Goal: Task Accomplishment & Management: Use online tool/utility

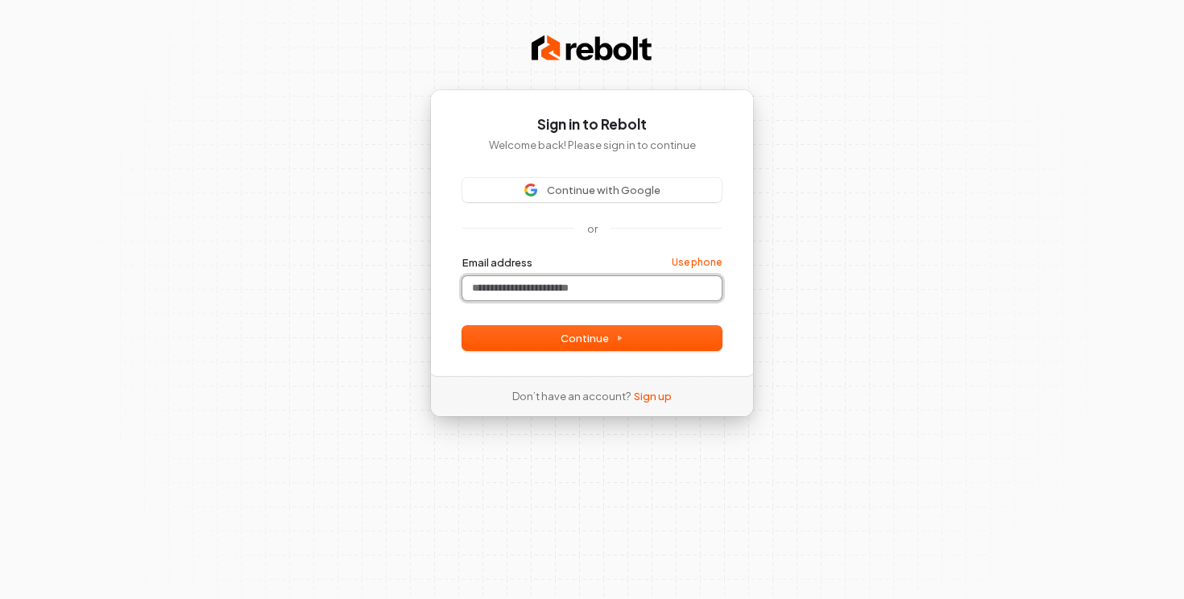
click at [587, 280] on input "Email address" at bounding box center [591, 288] width 259 height 24
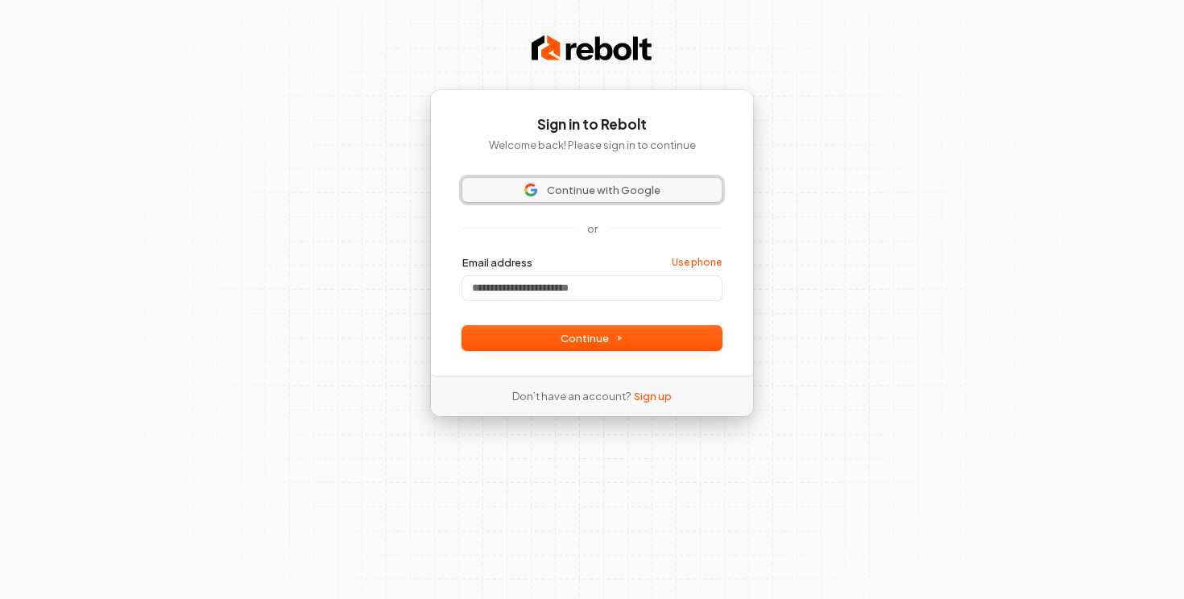
click at [616, 189] on span "Continue with Google" at bounding box center [604, 190] width 114 height 15
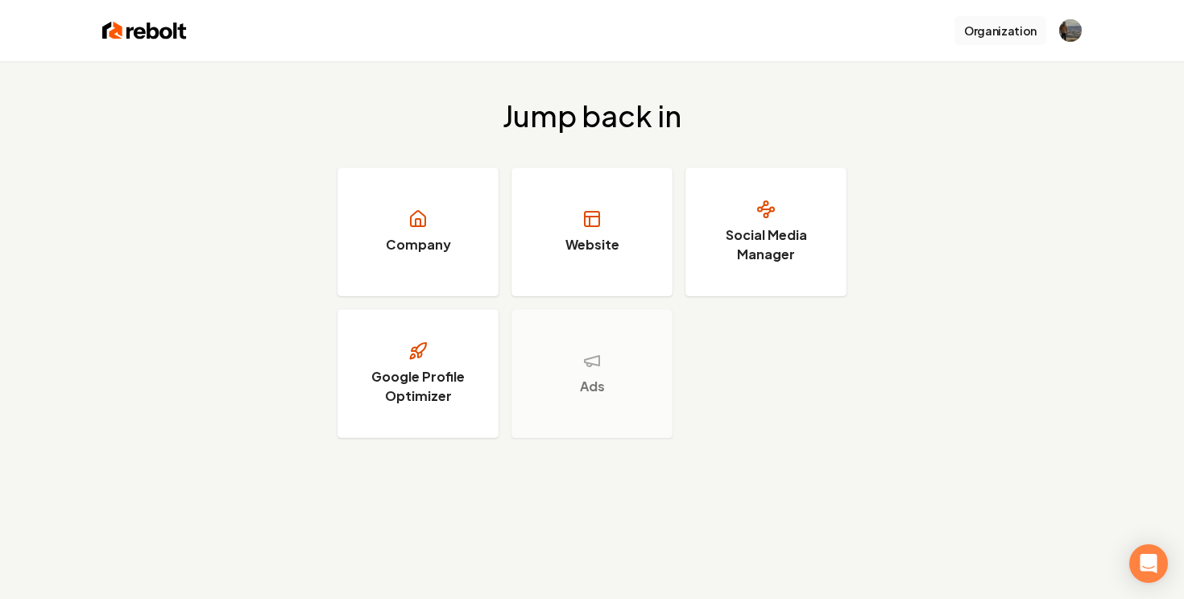
click at [1045, 18] on button "Organization" at bounding box center [1001, 30] width 92 height 29
click at [419, 255] on link "Company" at bounding box center [418, 232] width 161 height 129
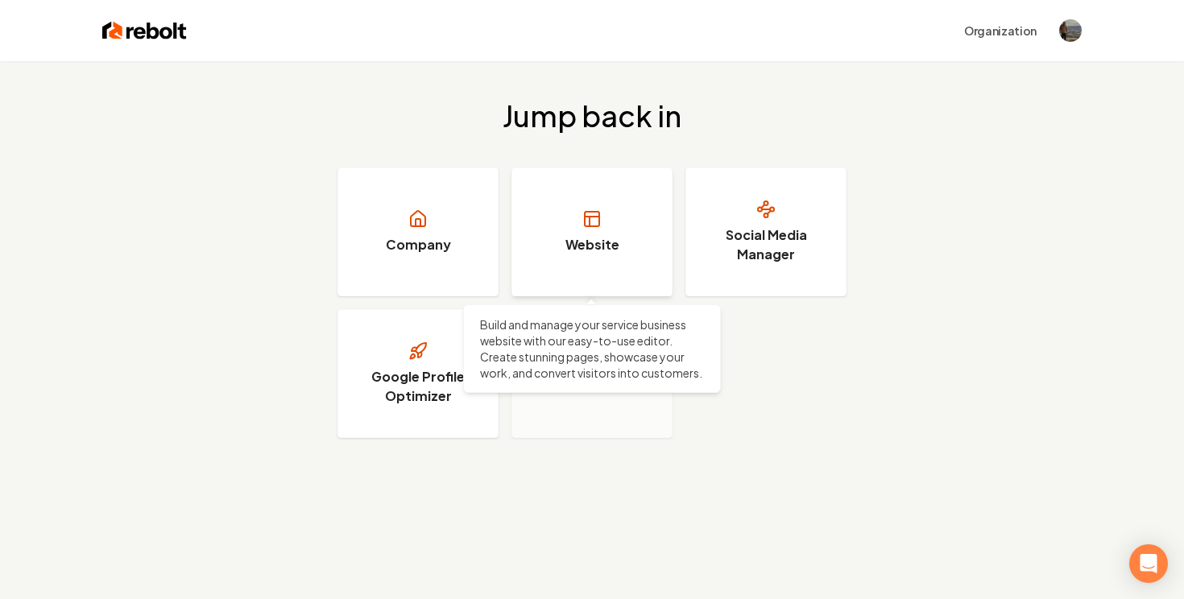
click at [587, 242] on h3 "Website" at bounding box center [593, 244] width 54 height 19
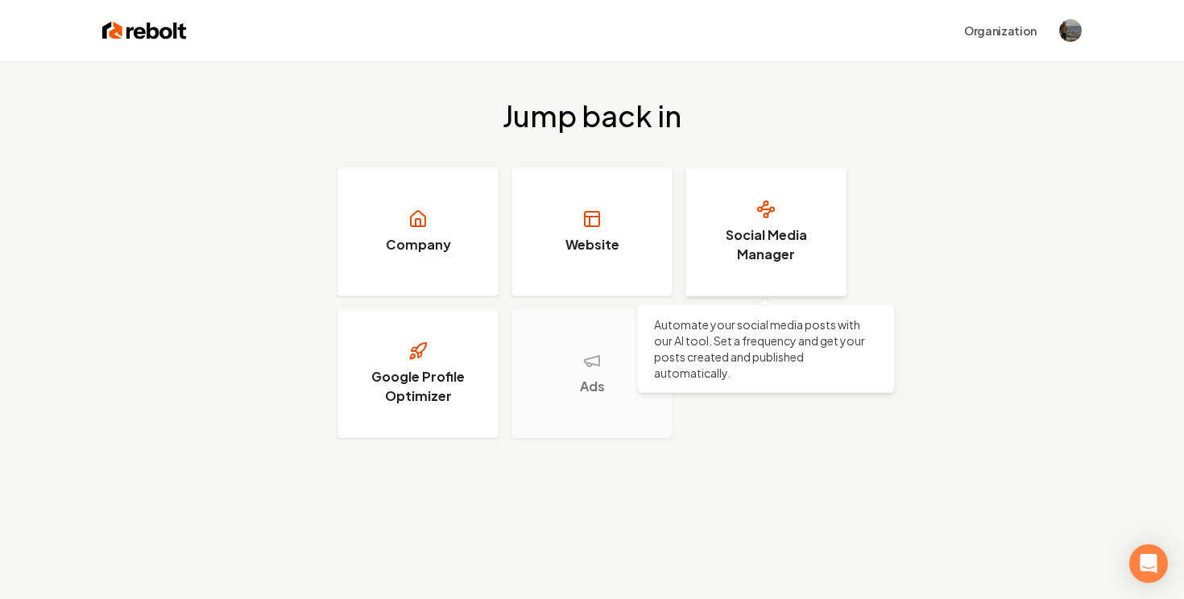
click at [818, 243] on h3 "Social Media Manager" at bounding box center [766, 245] width 121 height 39
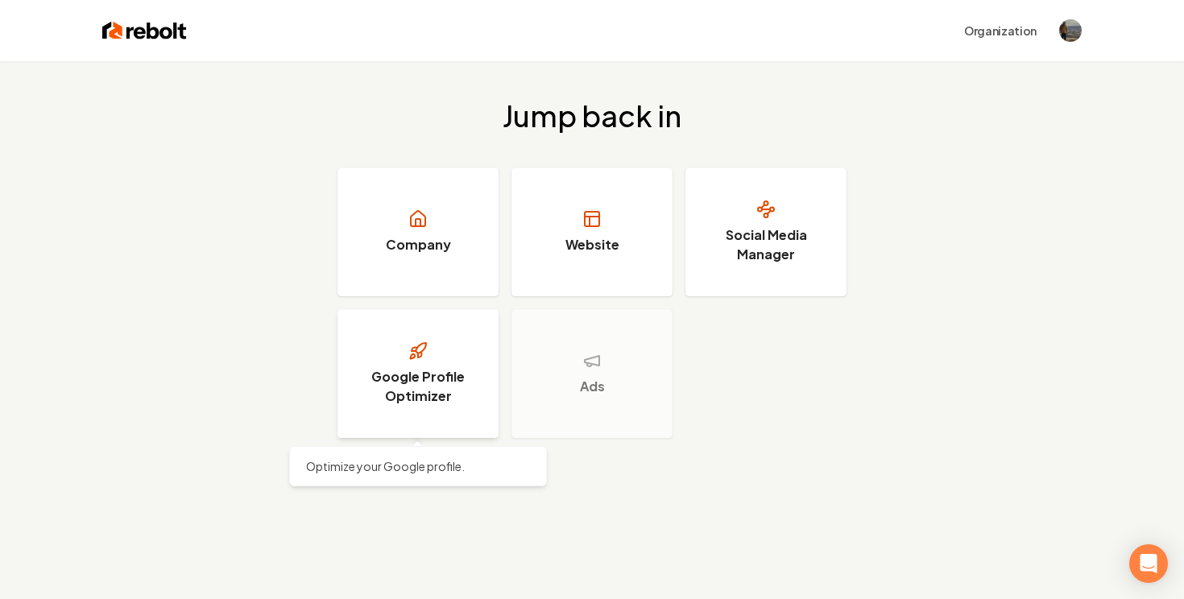
click at [424, 364] on link "Google Profile Optimizer" at bounding box center [418, 373] width 161 height 129
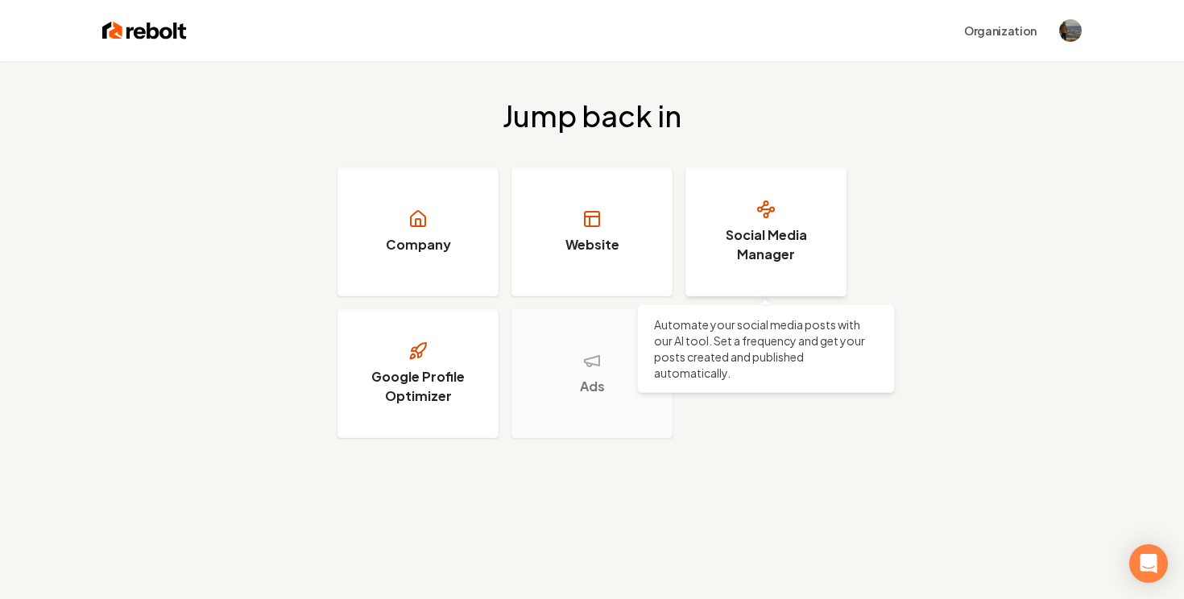
click at [760, 223] on link "Social Media Manager" at bounding box center [766, 232] width 161 height 129
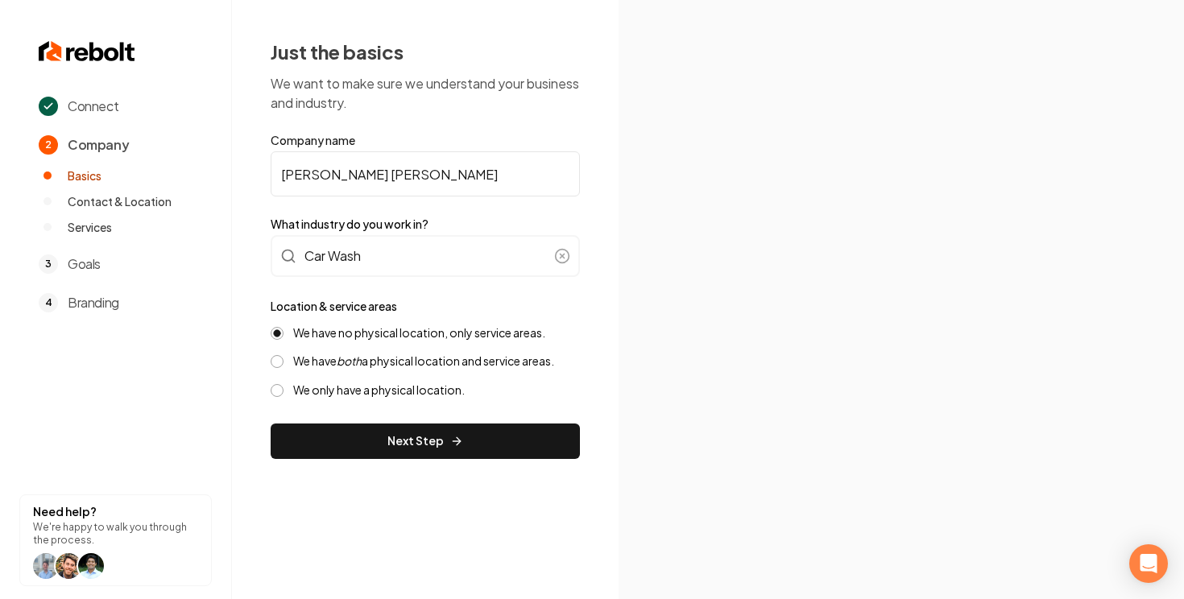
click at [89, 199] on span "Contact & Location" at bounding box center [120, 201] width 104 height 16
click at [77, 104] on span "Connect" at bounding box center [93, 106] width 51 height 19
click at [85, 264] on span "Goals" at bounding box center [84, 264] width 33 height 19
click at [63, 265] on div "3 Goals" at bounding box center [125, 264] width 173 height 19
click at [52, 265] on span "3" at bounding box center [48, 264] width 19 height 19
